Goal: Navigation & Orientation: Find specific page/section

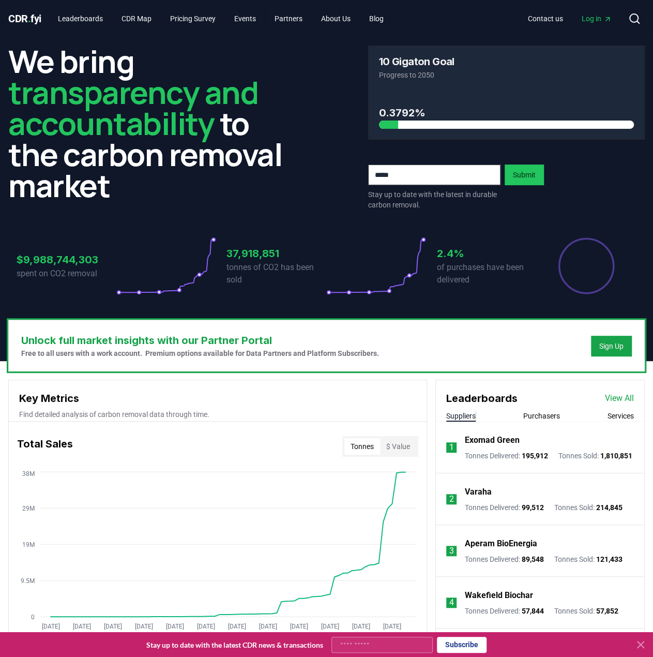
scroll to position [207, 0]
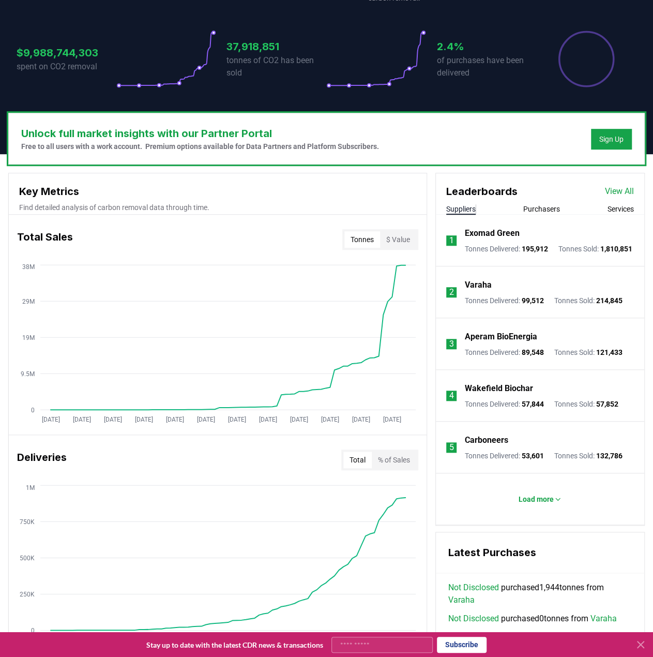
click at [393, 241] on button "$ Value" at bounding box center [398, 239] width 36 height 17
click at [361, 238] on button "Tonnes" at bounding box center [363, 239] width 36 height 17
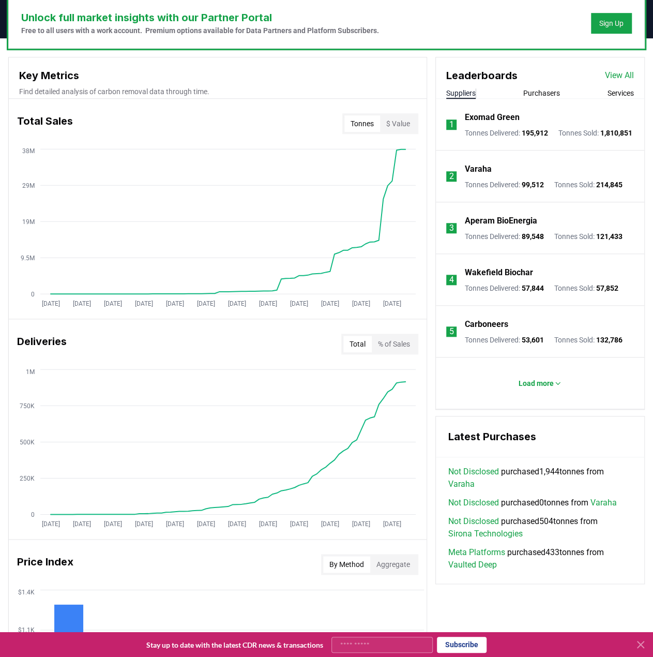
scroll to position [414, 0]
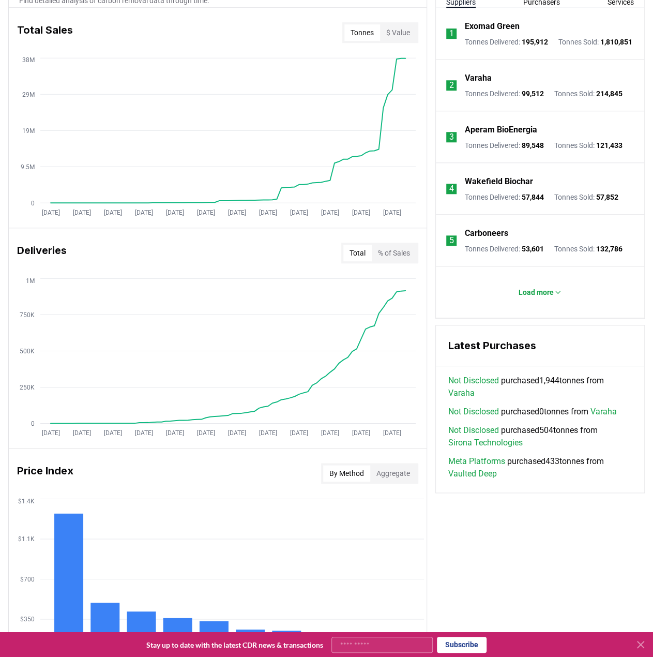
click at [400, 245] on button "% of Sales" at bounding box center [394, 253] width 44 height 17
click at [358, 252] on button "Total" at bounding box center [357, 253] width 28 height 17
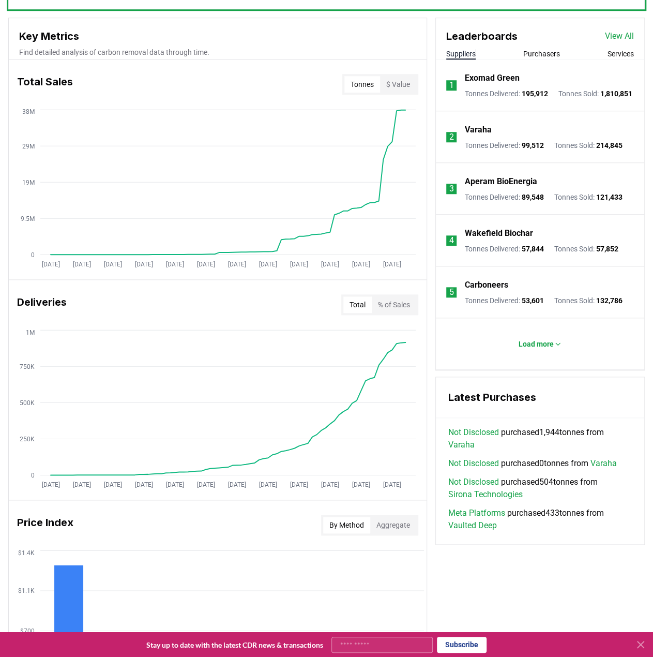
click at [391, 290] on div "Deliveries Total % of Sales" at bounding box center [218, 304] width 418 height 37
click at [382, 301] on button "% of Sales" at bounding box center [394, 304] width 44 height 17
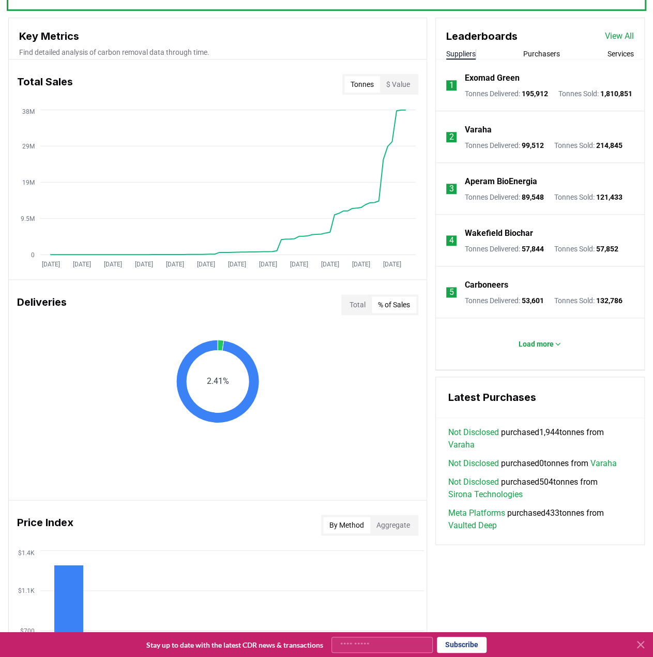
click at [362, 302] on button "Total" at bounding box center [357, 304] width 28 height 17
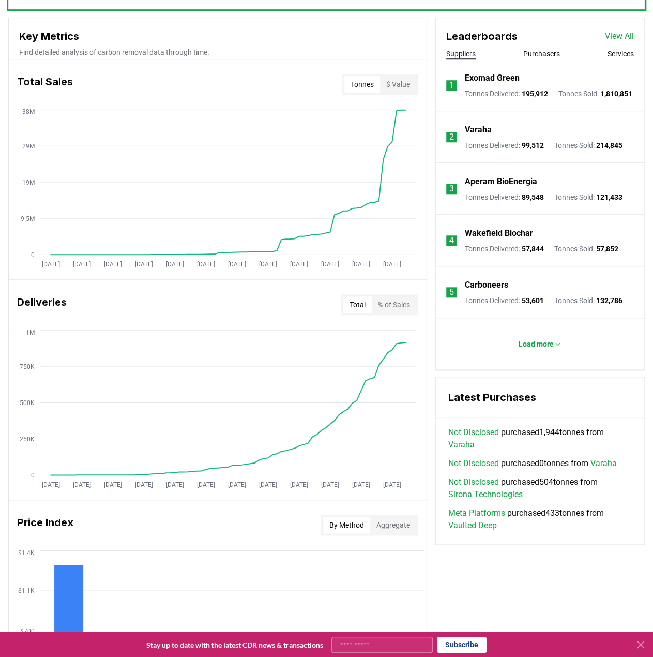
click at [398, 311] on button "% of Sales" at bounding box center [394, 304] width 44 height 17
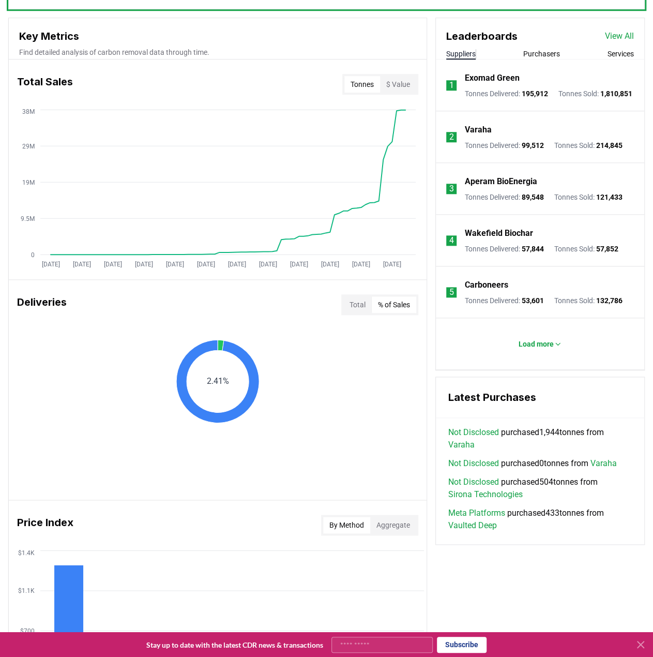
click at [368, 303] on button "Total" at bounding box center [357, 304] width 28 height 17
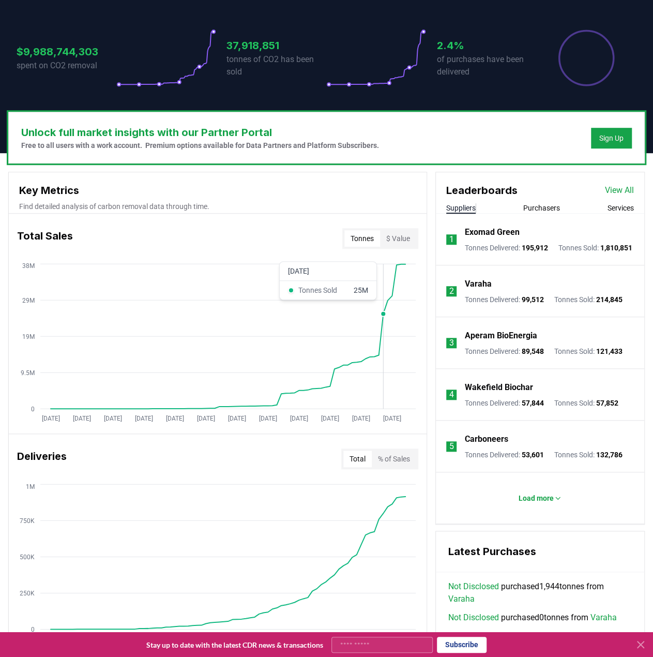
scroll to position [207, 0]
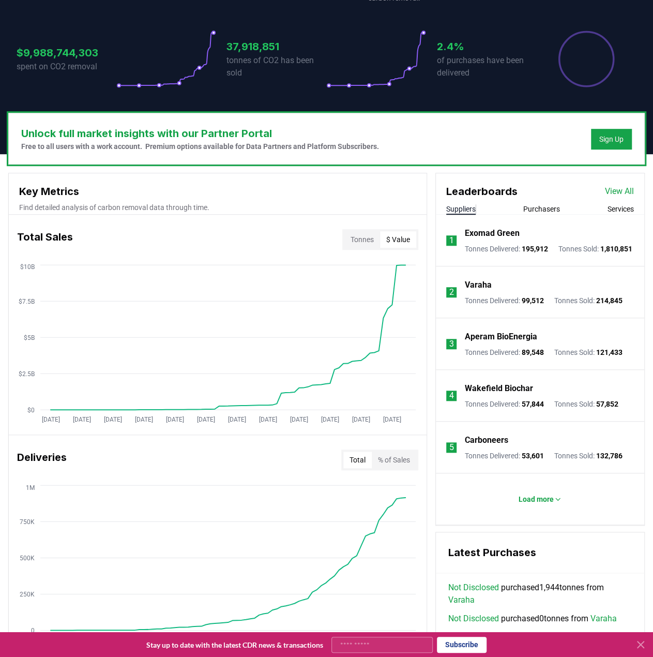
click at [399, 244] on button "$ Value" at bounding box center [398, 239] width 36 height 17
click at [373, 240] on button "Tonnes" at bounding box center [363, 239] width 36 height 17
click at [400, 237] on button "$ Value" at bounding box center [398, 239] width 36 height 17
click at [373, 240] on button "Tonnes" at bounding box center [363, 239] width 36 height 17
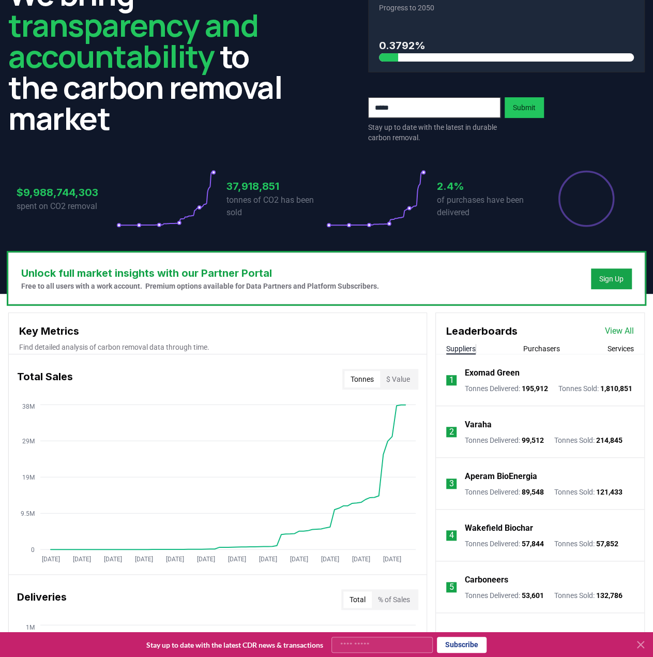
scroll to position [0, 0]
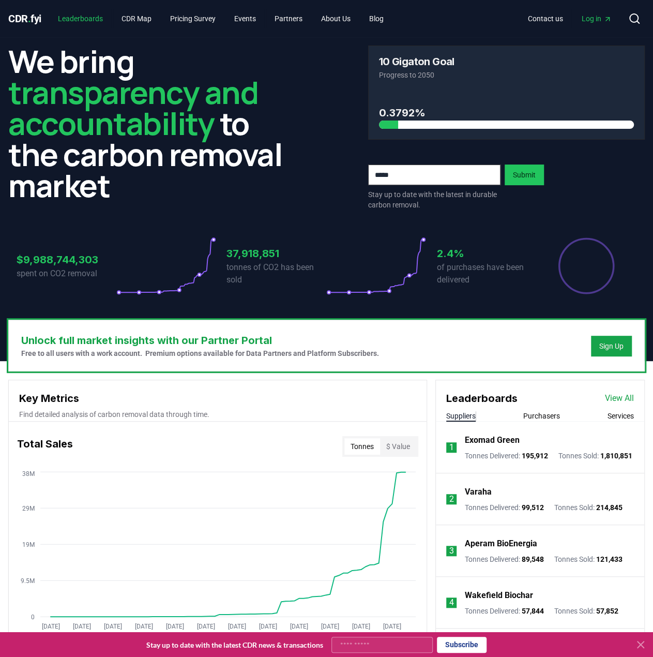
click at [98, 23] on link "Leaderboards" at bounding box center [81, 18] width 62 height 19
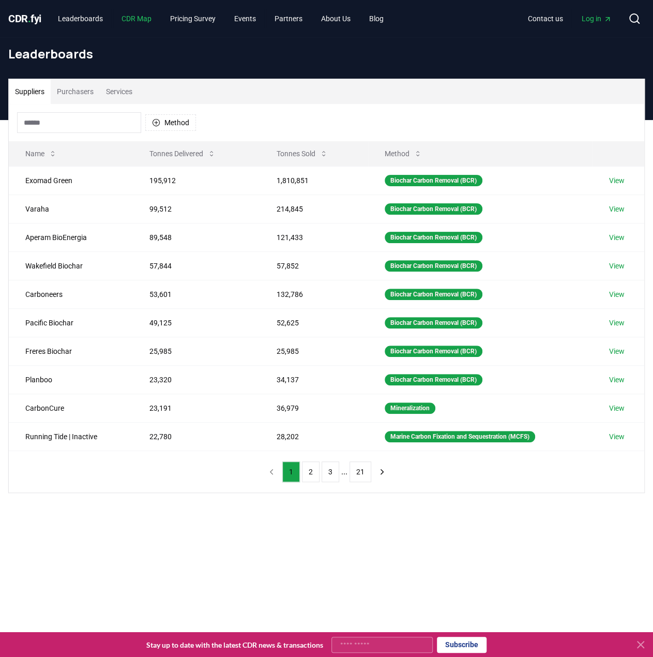
click at [145, 21] on link "CDR Map" at bounding box center [136, 18] width 47 height 19
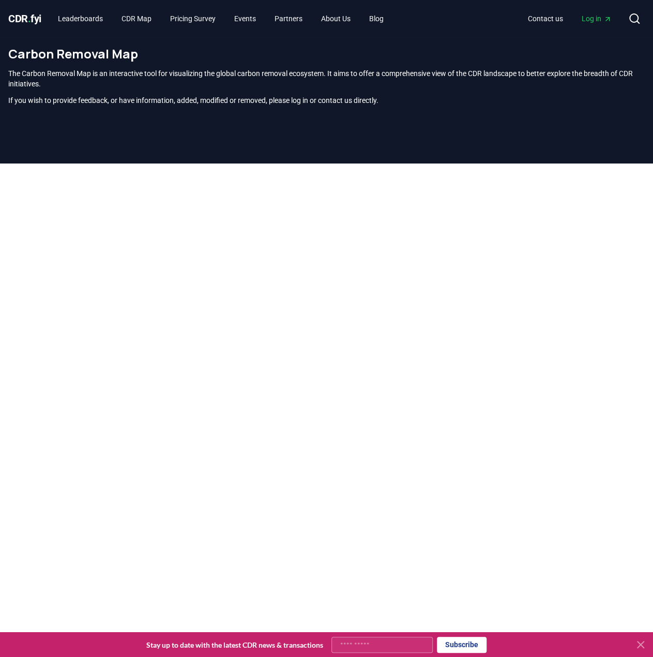
click at [21, 21] on span "CDR . fyi" at bounding box center [24, 18] width 33 height 12
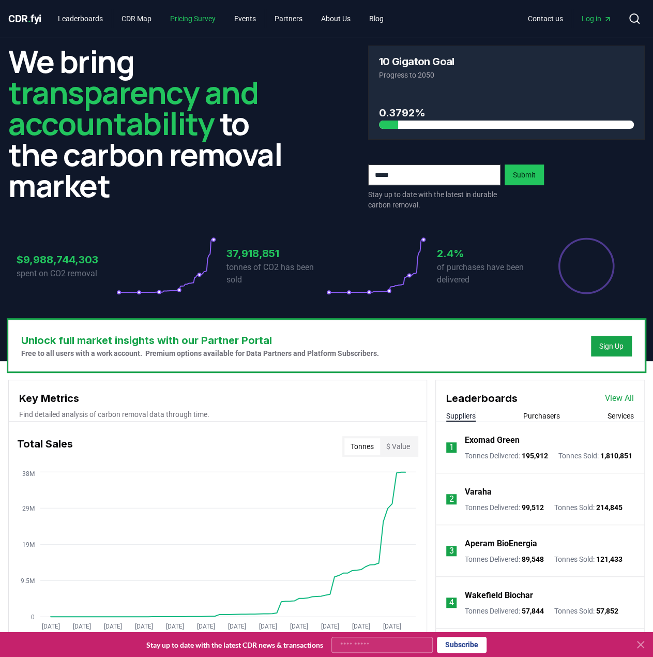
click at [214, 14] on link "Pricing Survey" at bounding box center [193, 18] width 62 height 19
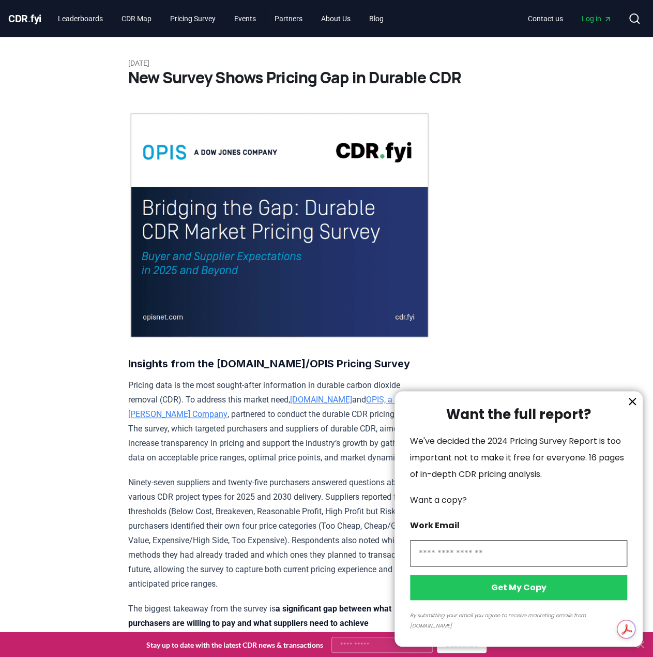
click at [462, 274] on div at bounding box center [326, 328] width 653 height 657
